Goal: Task Accomplishment & Management: Manage account settings

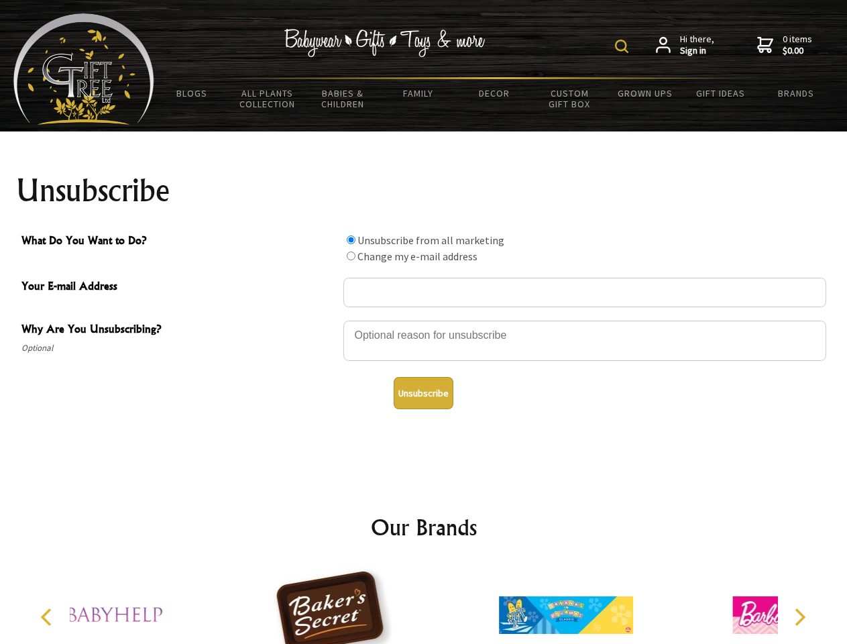
click at [624, 46] on img at bounding box center [621, 46] width 13 height 13
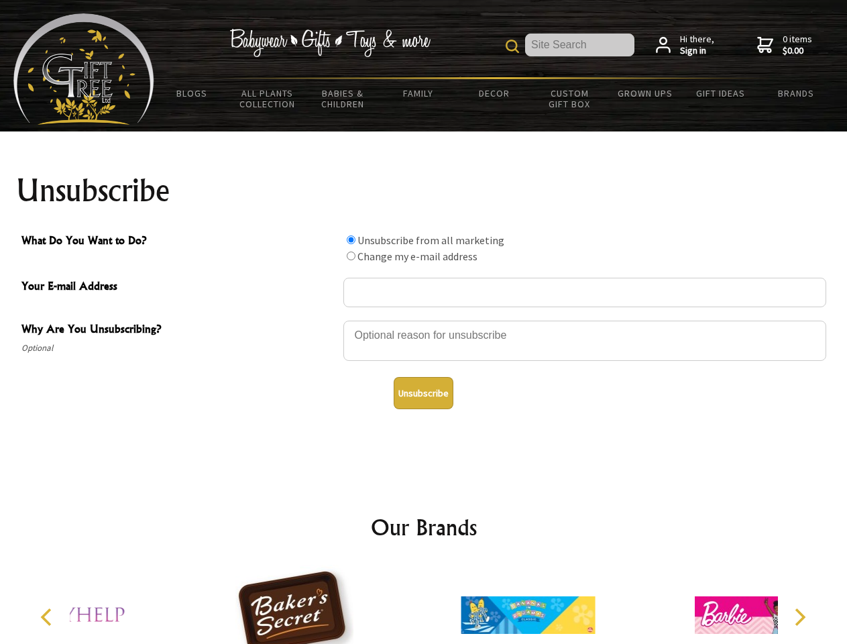
click at [424, 320] on div at bounding box center [584, 342] width 483 height 47
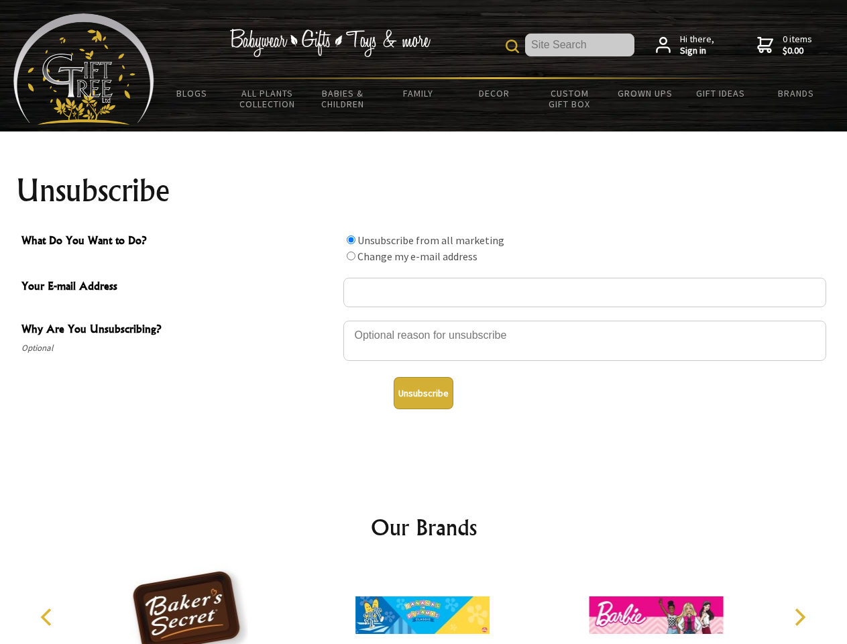
click at [351, 240] on input "What Do You Want to Do?" at bounding box center [351, 239] width 9 height 9
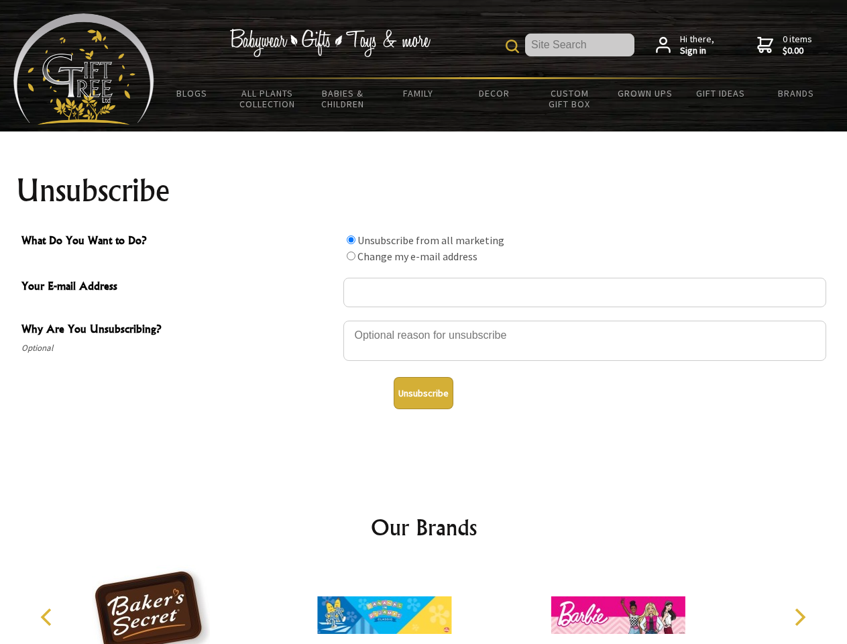
click at [351, 256] on input "What Do You Want to Do?" at bounding box center [351, 256] width 9 height 9
radio input "true"
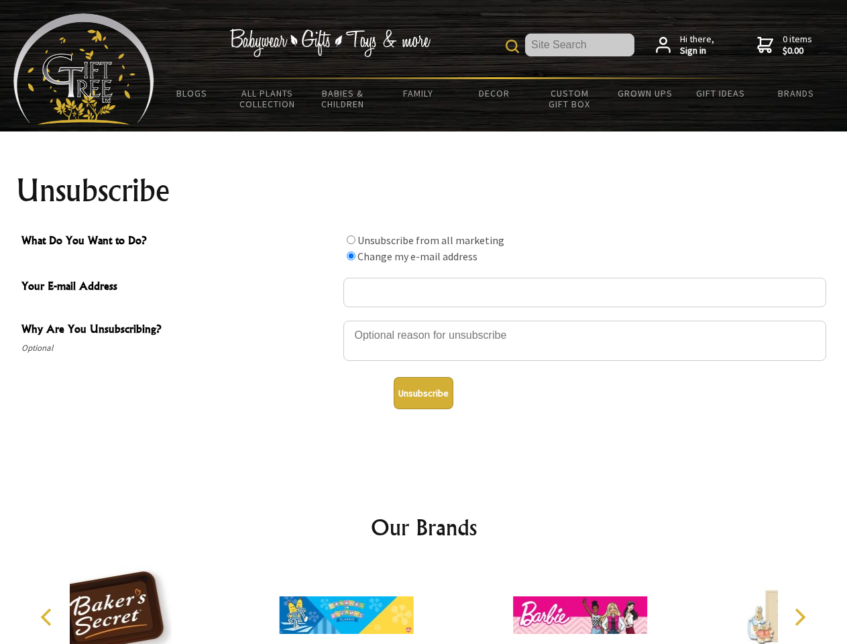
click at [423, 393] on button "Unsubscribe" at bounding box center [424, 393] width 60 height 32
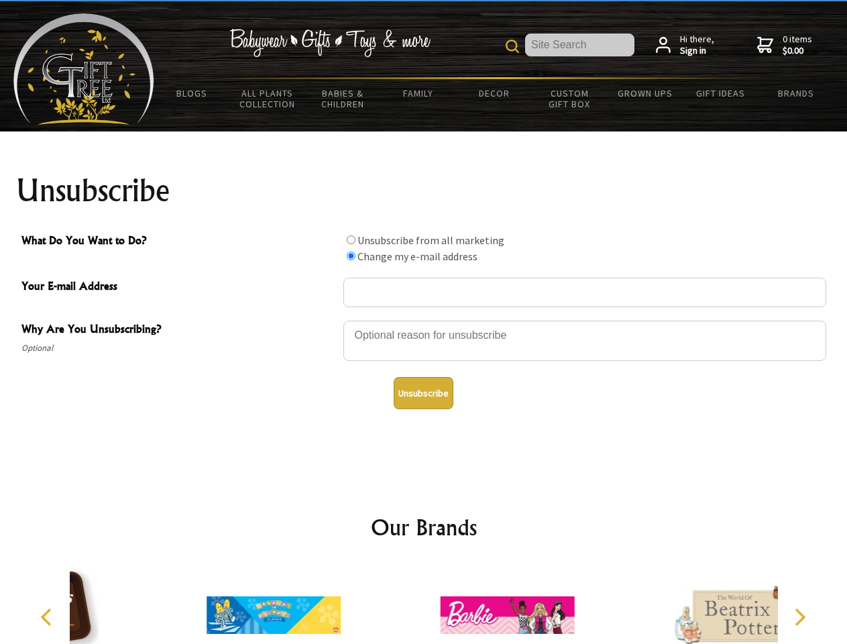
click at [440, 604] on img at bounding box center [507, 615] width 134 height 101
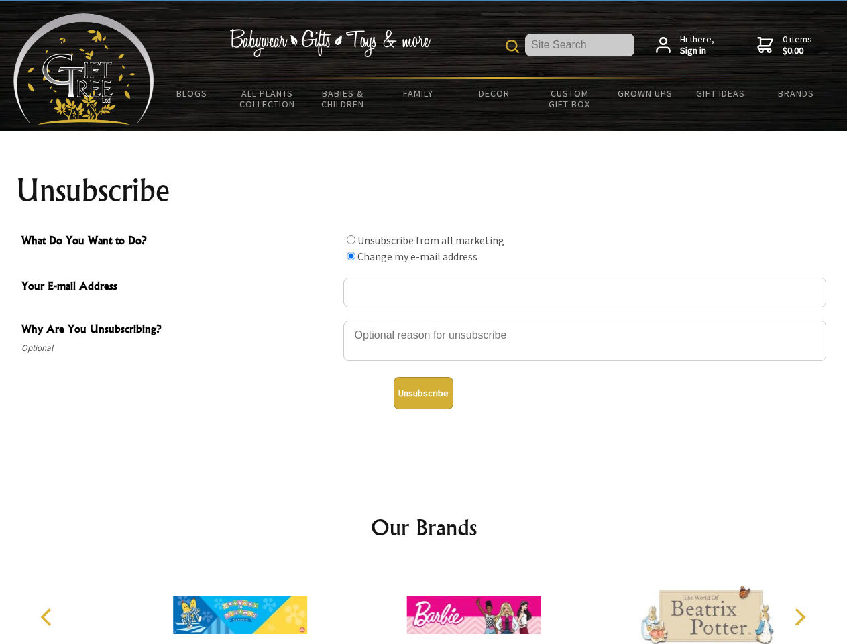
click at [48, 617] on icon "Previous" at bounding box center [47, 616] width 17 height 17
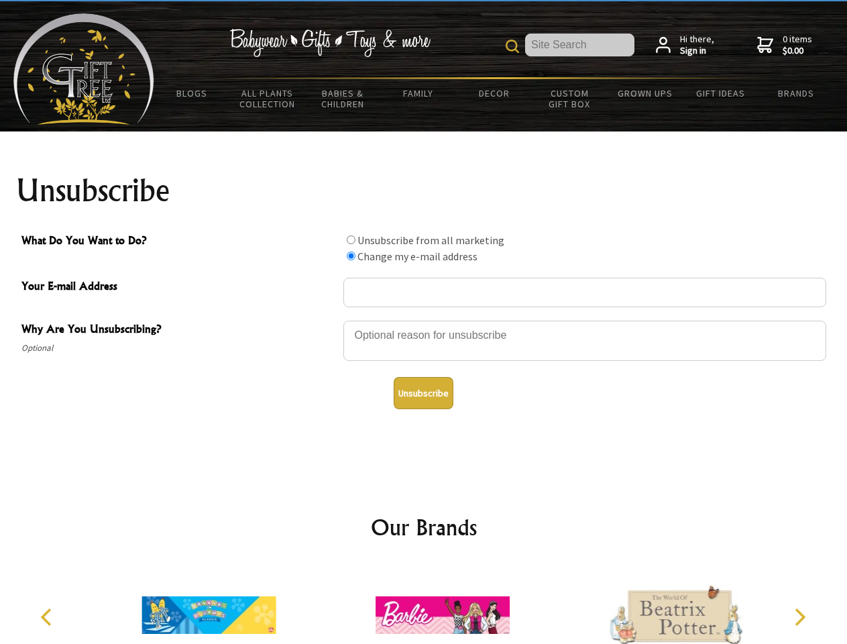
click at [800, 617] on icon "Next" at bounding box center [798, 616] width 17 height 17
